Goal: Information Seeking & Learning: Learn about a topic

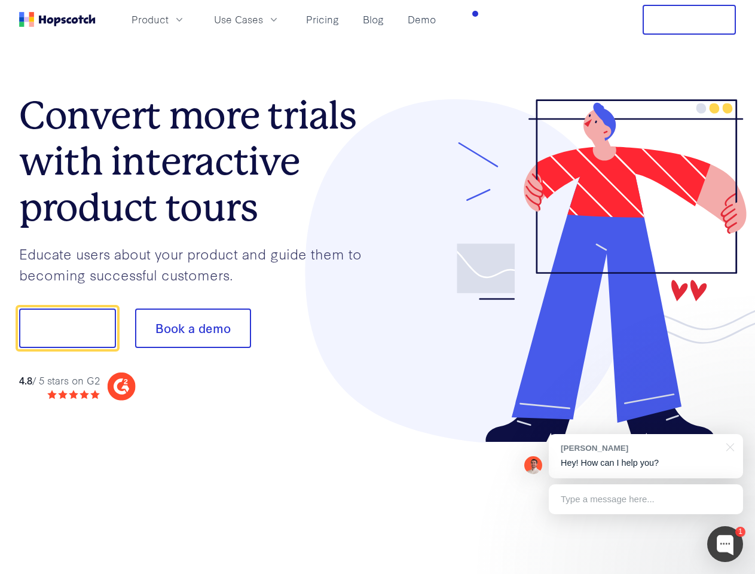
click at [378, 287] on div at bounding box center [557, 271] width 359 height 344
click at [169, 19] on span "Product" at bounding box center [149, 19] width 37 height 15
click at [263, 19] on span "Use Cases" at bounding box center [238, 19] width 49 height 15
click at [689, 20] on button "Free Trial" at bounding box center [688, 20] width 93 height 30
click at [67, 328] on button "Show me!" at bounding box center [67, 327] width 97 height 39
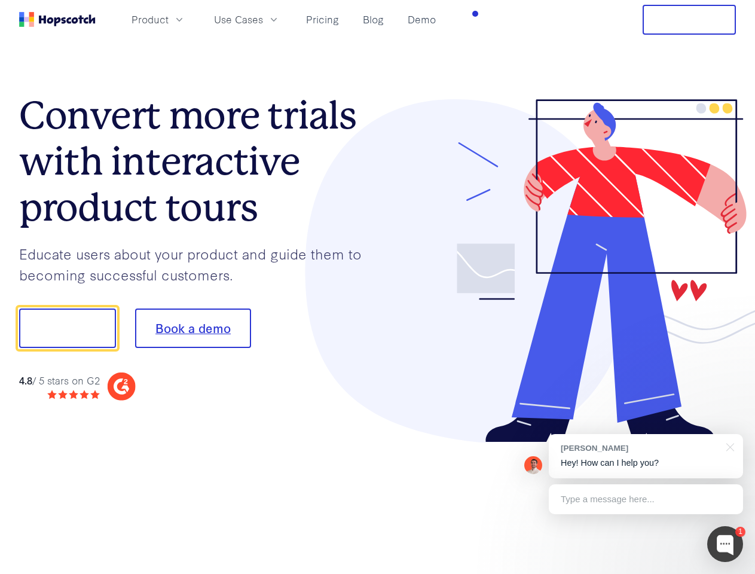
click at [192, 328] on button "Book a demo" at bounding box center [193, 327] width 116 height 39
click at [725, 544] on div at bounding box center [725, 544] width 36 height 36
click at [645, 456] on div "[PERSON_NAME] Hey! How can I help you?" at bounding box center [646, 456] width 194 height 44
click at [728, 446] on div at bounding box center [728, 446] width 30 height 25
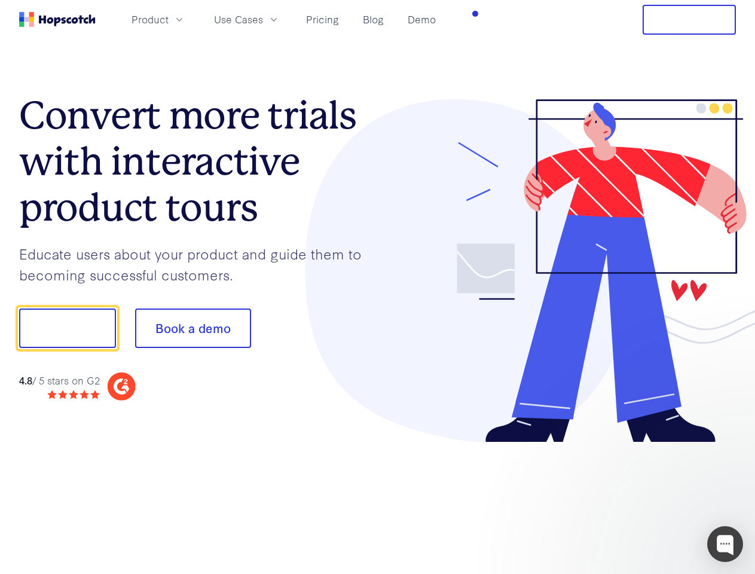
click at [645, 499] on div at bounding box center [631, 326] width 224 height 399
